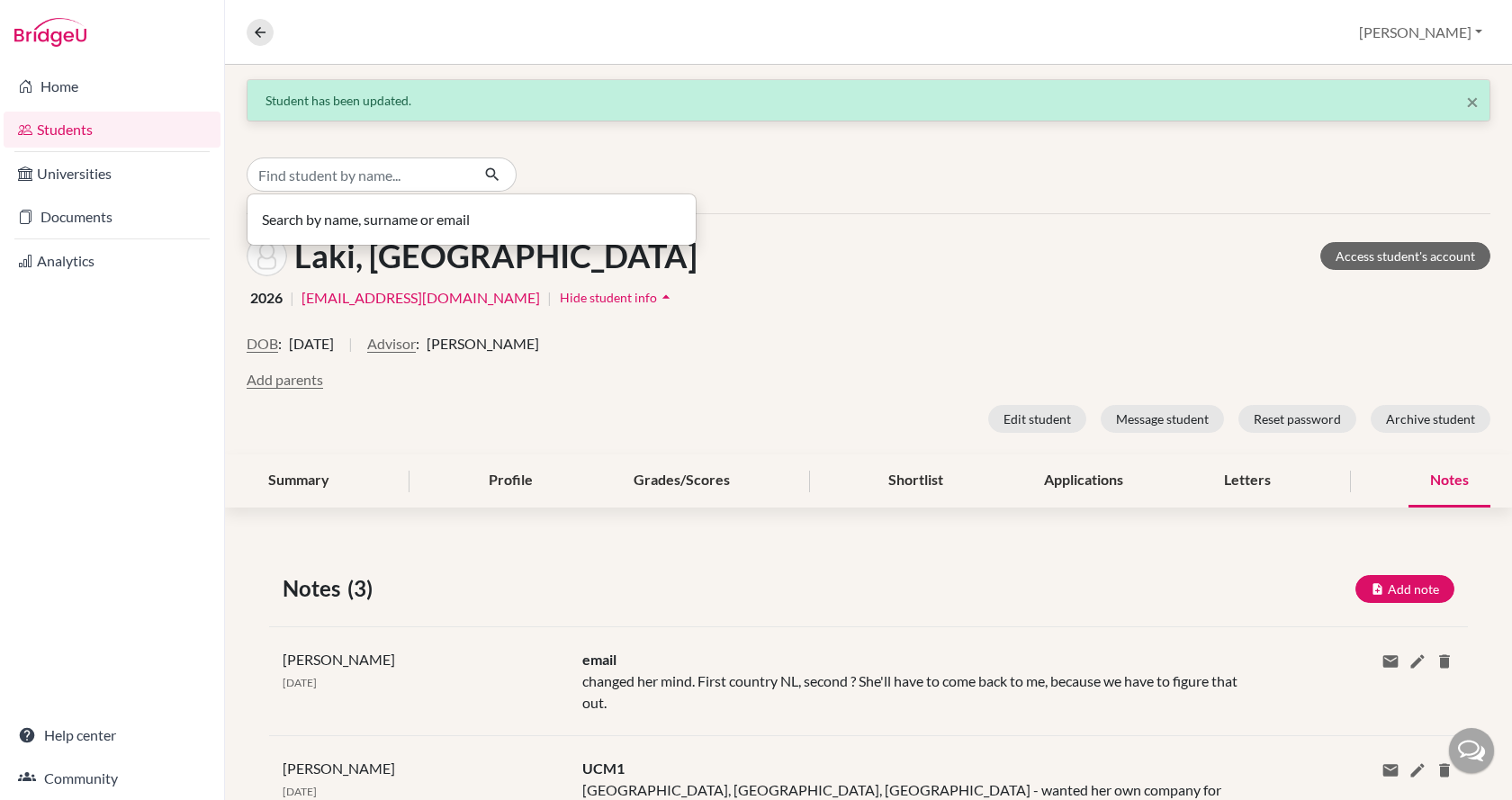
click at [320, 171] on input "Find student by name..." at bounding box center [358, 175] width 223 height 34
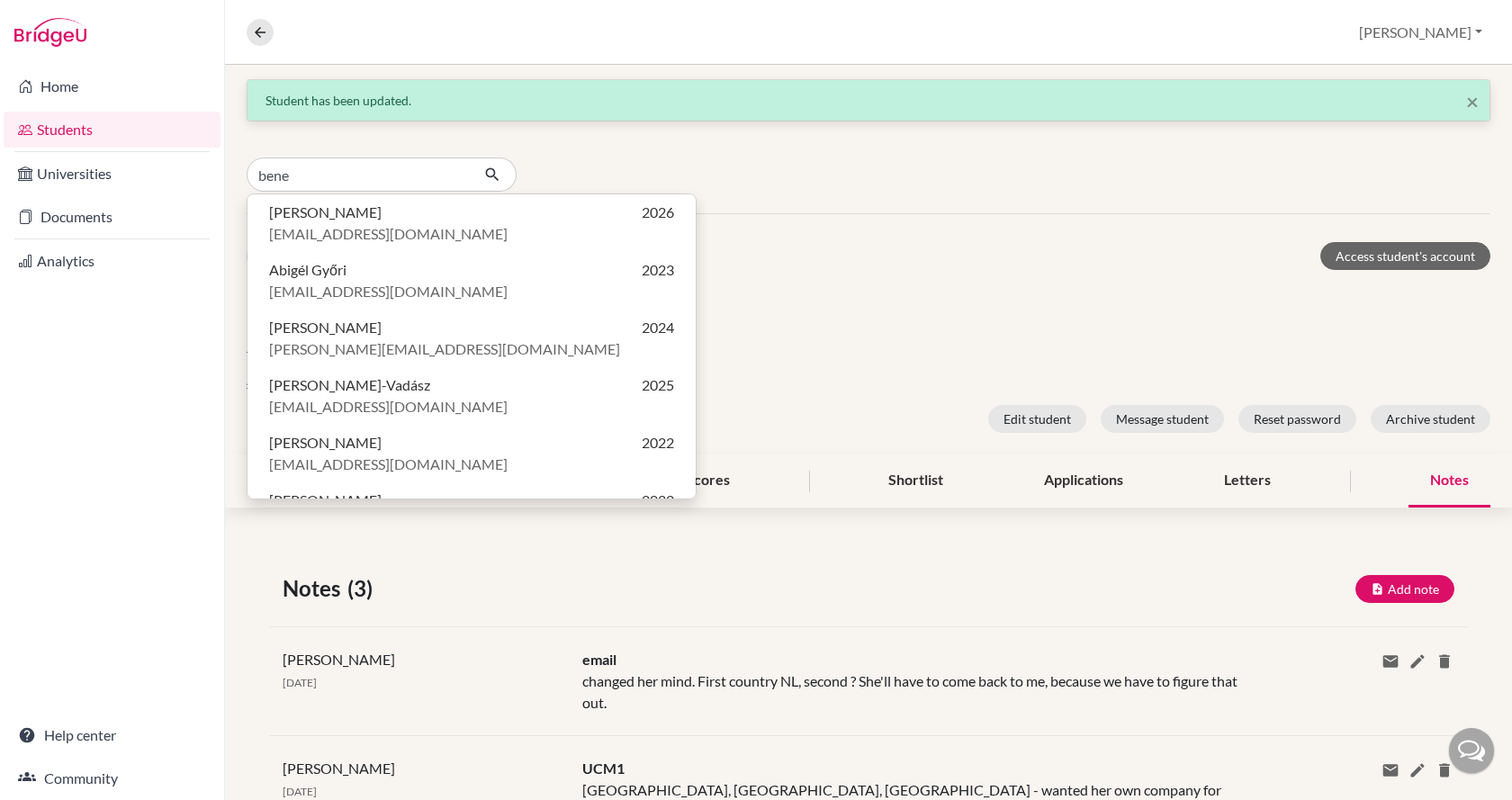
type input "bene"
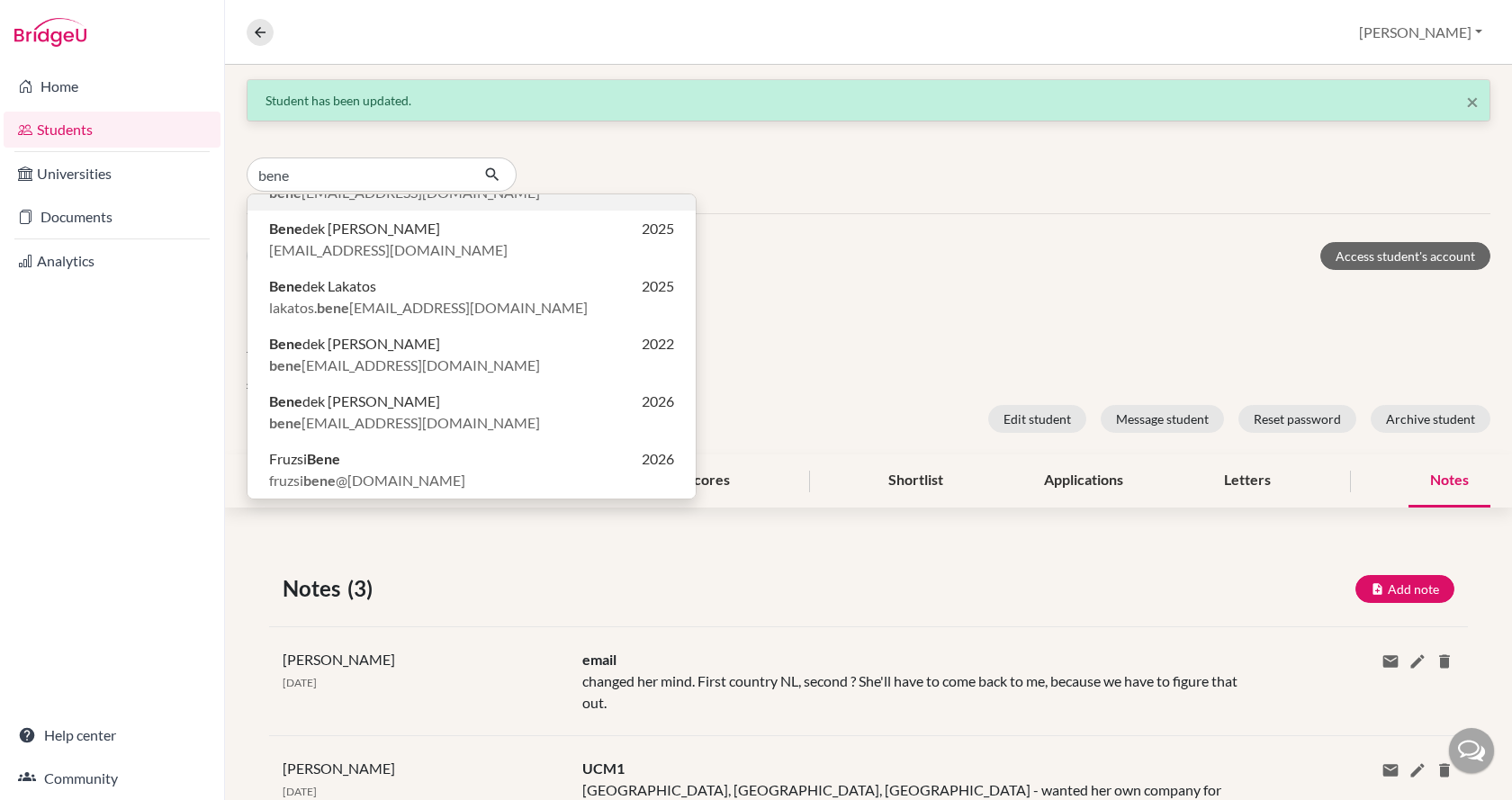
scroll to position [90, 0]
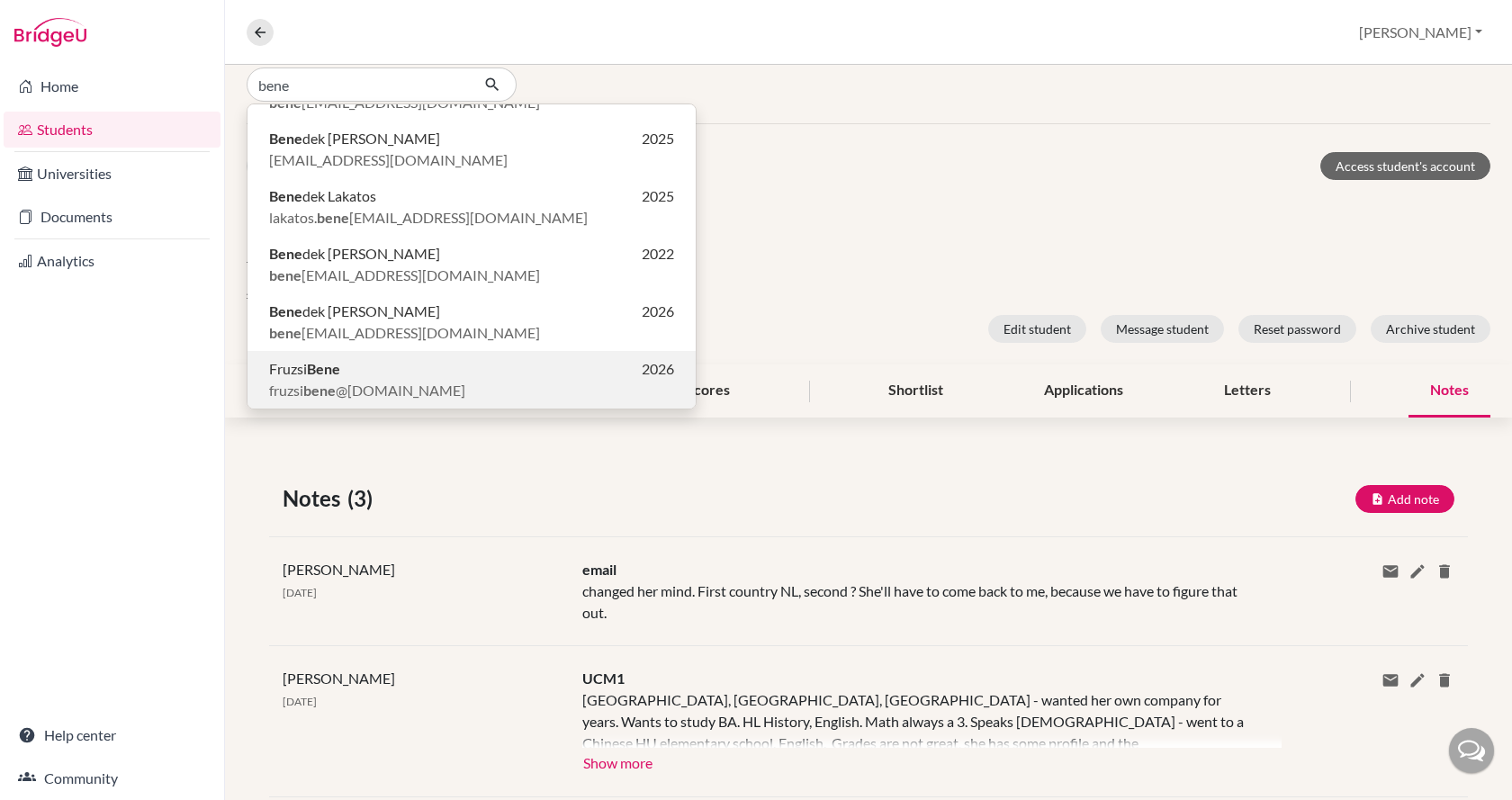
click at [349, 363] on p "Fruzsi Bene 2026" at bounding box center [472, 368] width 405 height 22
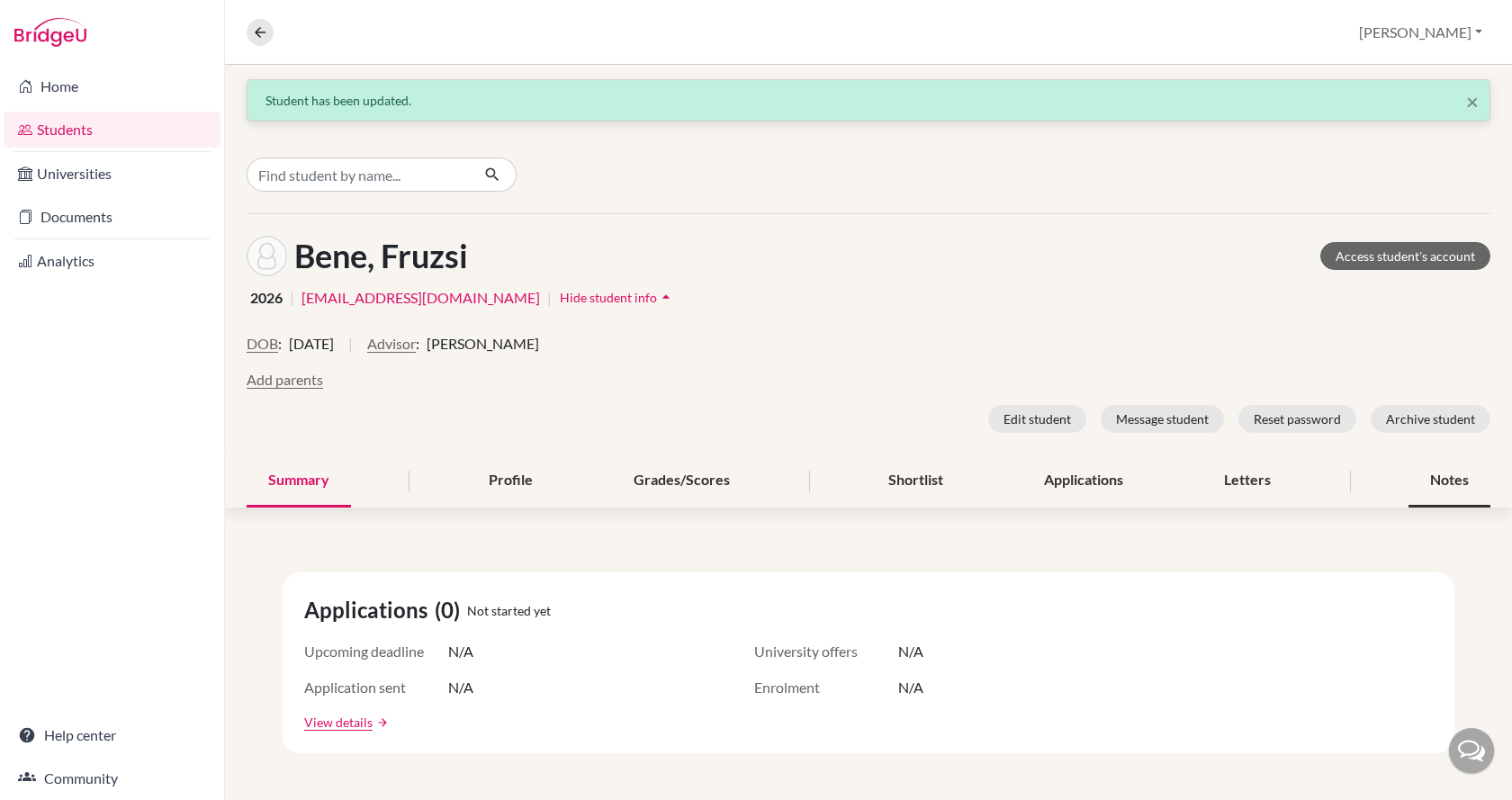
click at [1416, 478] on div "Notes" at bounding box center [1449, 481] width 82 height 53
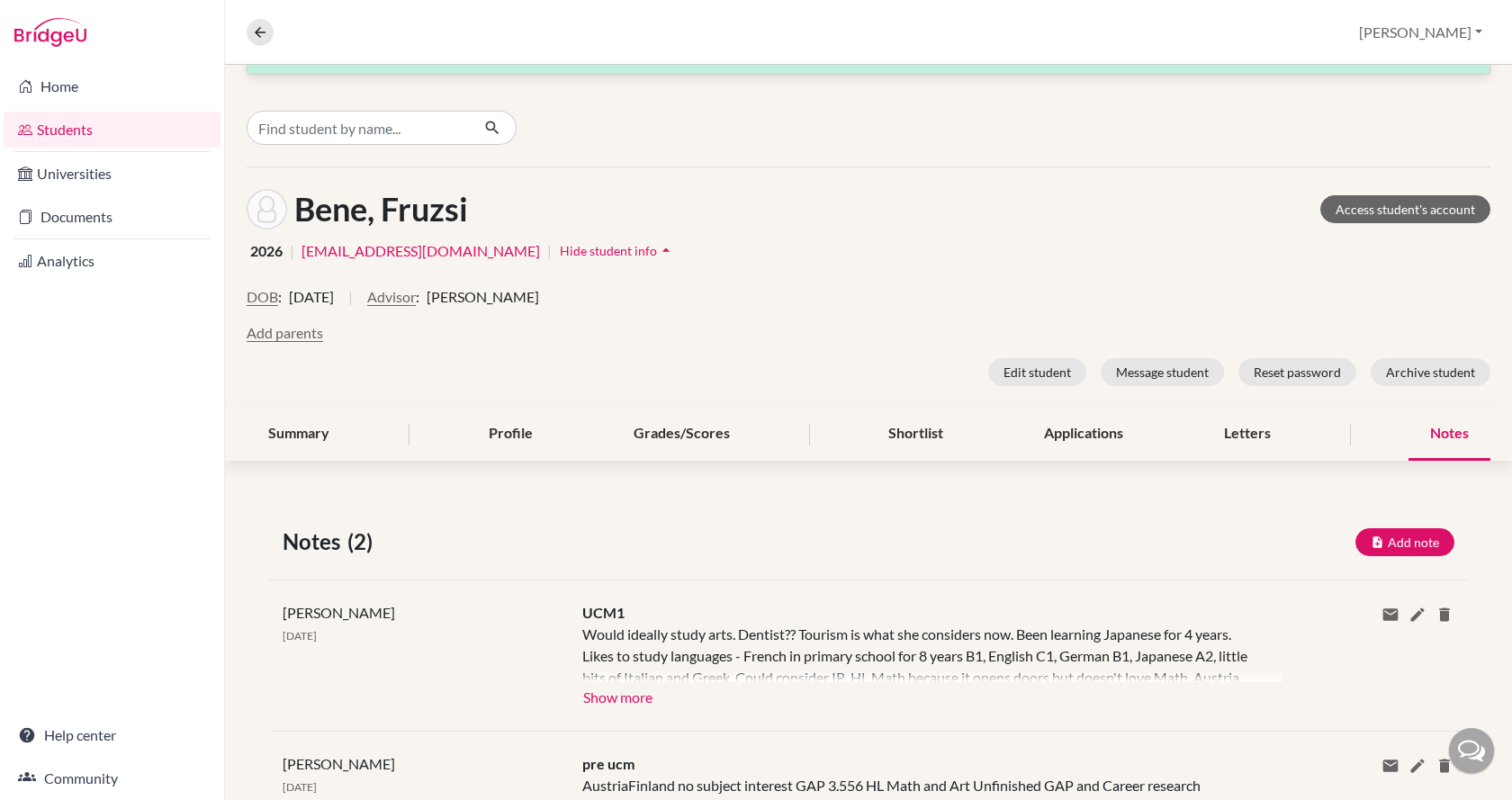
scroll to position [90, 0]
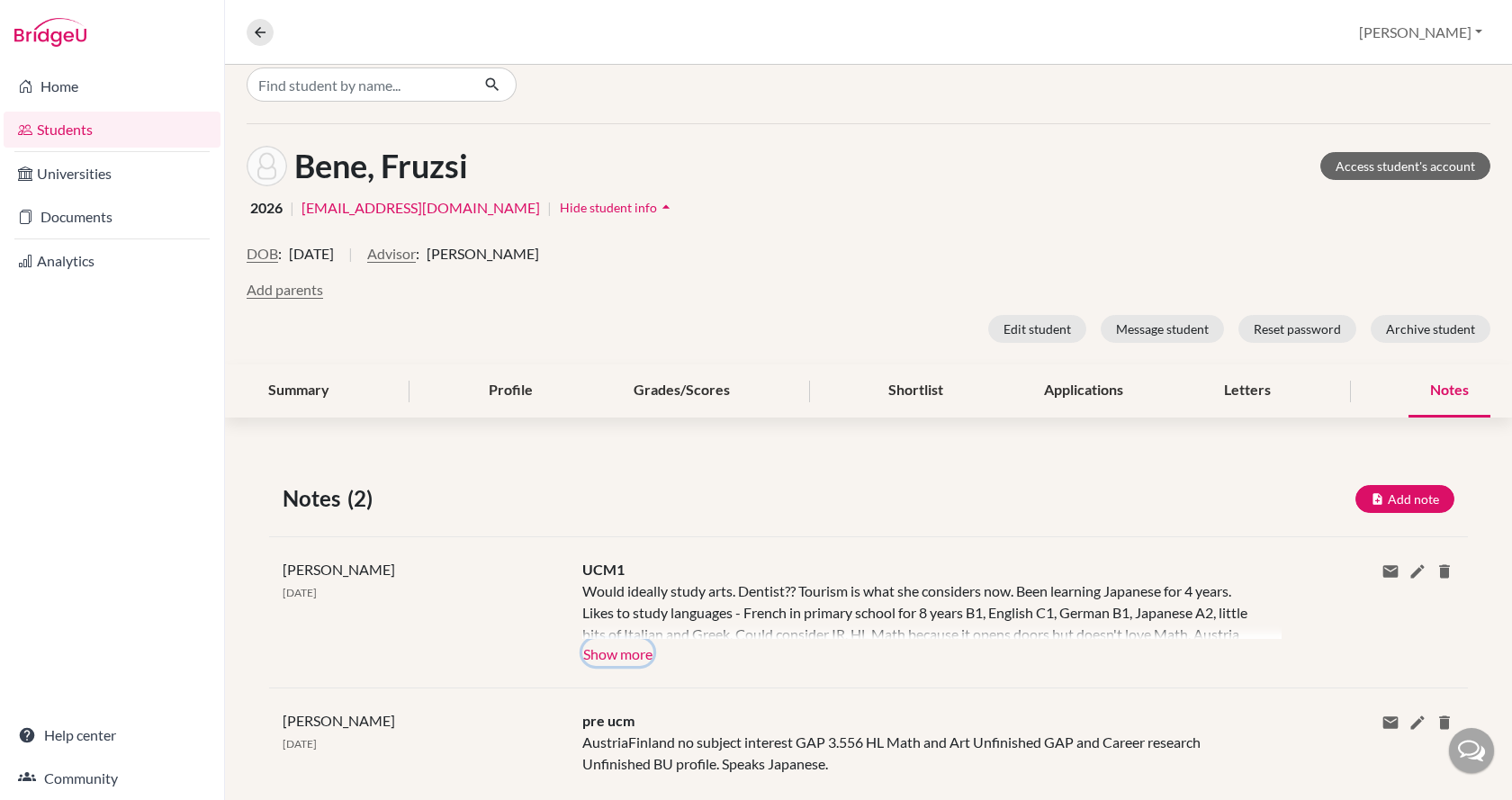
click at [617, 663] on button "Show more" at bounding box center [618, 652] width 71 height 27
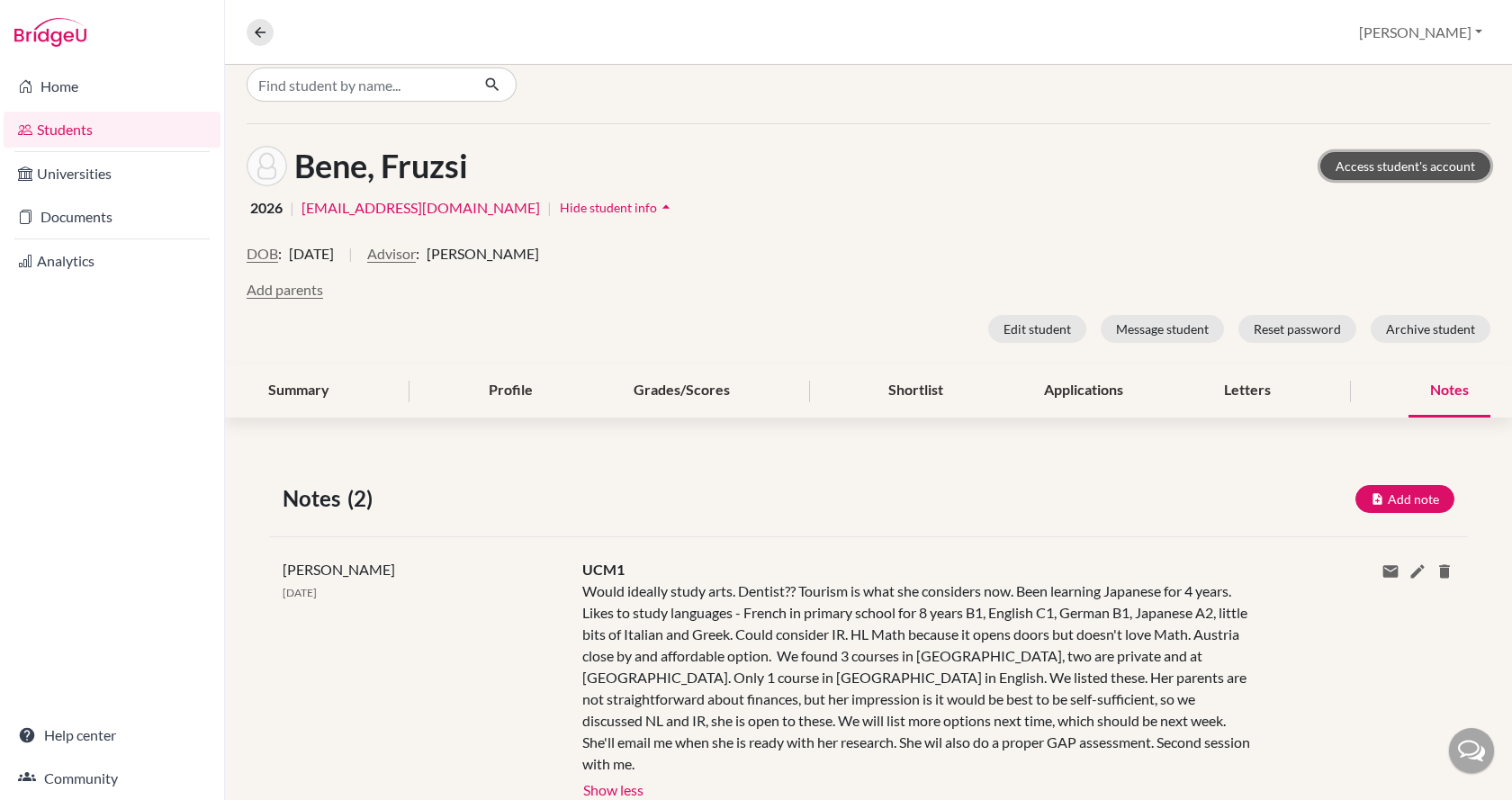
click at [1384, 169] on link "Access student's account" at bounding box center [1405, 165] width 170 height 28
